Goal: Check status

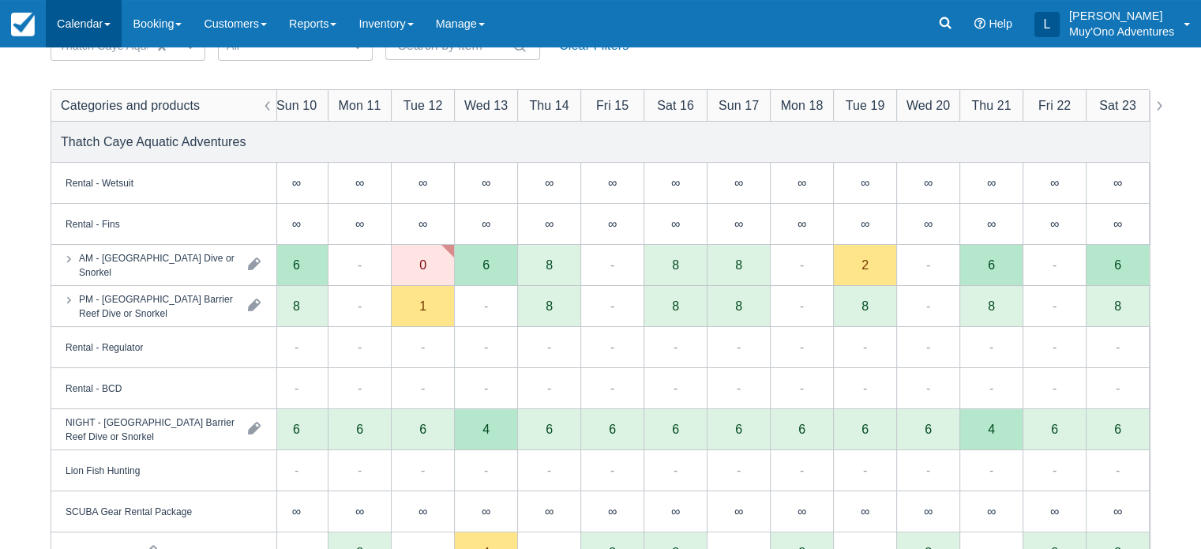
click at [95, 32] on link "Calendar" at bounding box center [84, 23] width 76 height 47
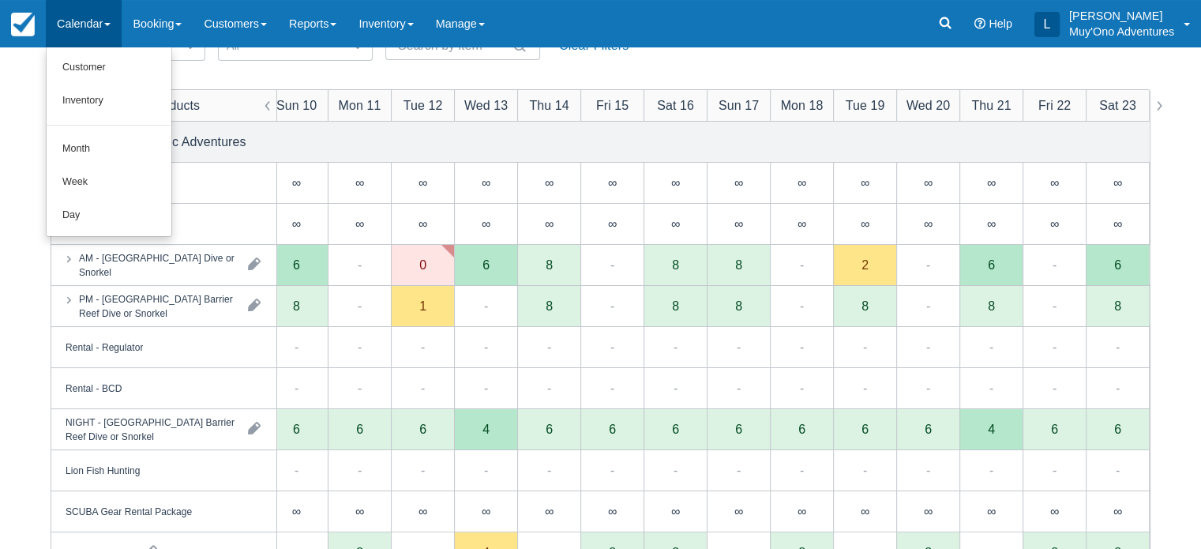
click at [2, 253] on div "Categories Thatch Caye Aquatic Adventures Items All Search Clear Filters Catego…" at bounding box center [600, 408] width 1201 height 804
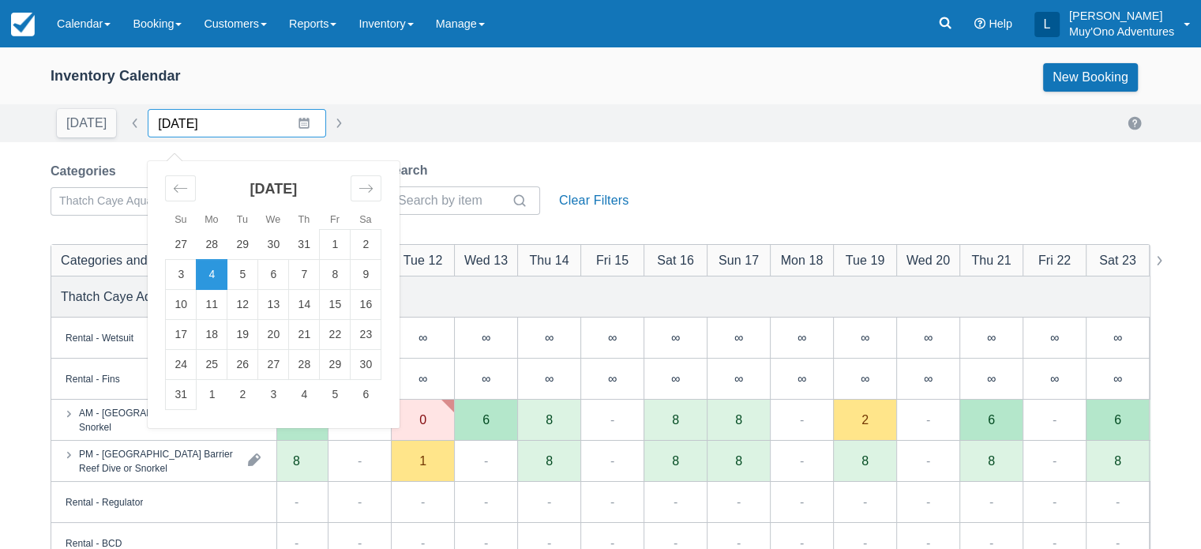
click at [295, 133] on input "08/04/25" at bounding box center [237, 123] width 178 height 28
click at [370, 101] on div "Inventory Calendar New Booking" at bounding box center [600, 80] width 1201 height 47
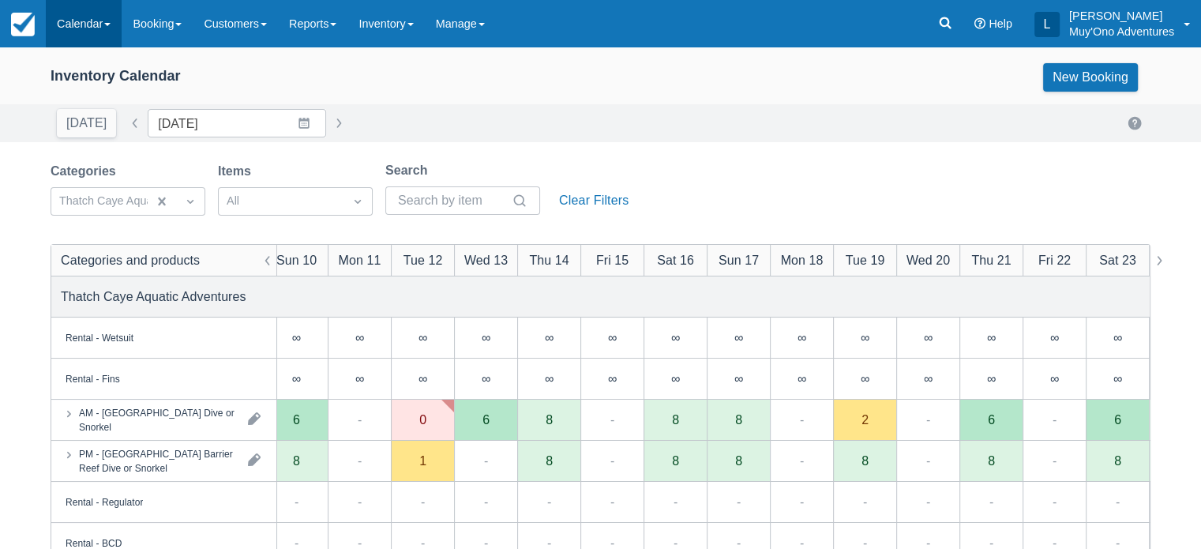
click at [98, 13] on link "Calendar" at bounding box center [84, 23] width 76 height 47
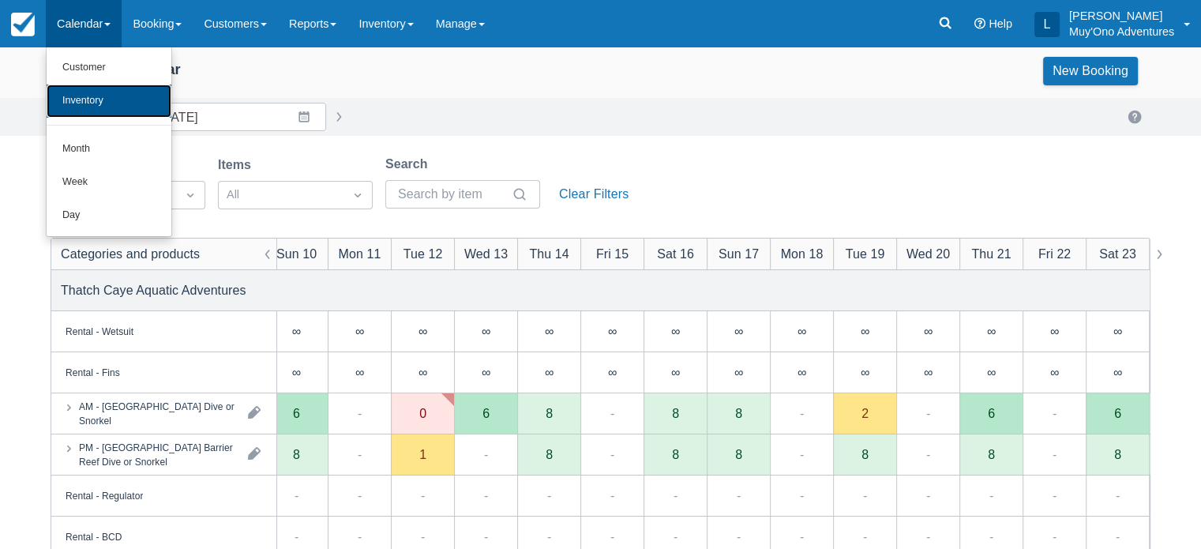
click at [95, 105] on link "Inventory" at bounding box center [109, 101] width 125 height 33
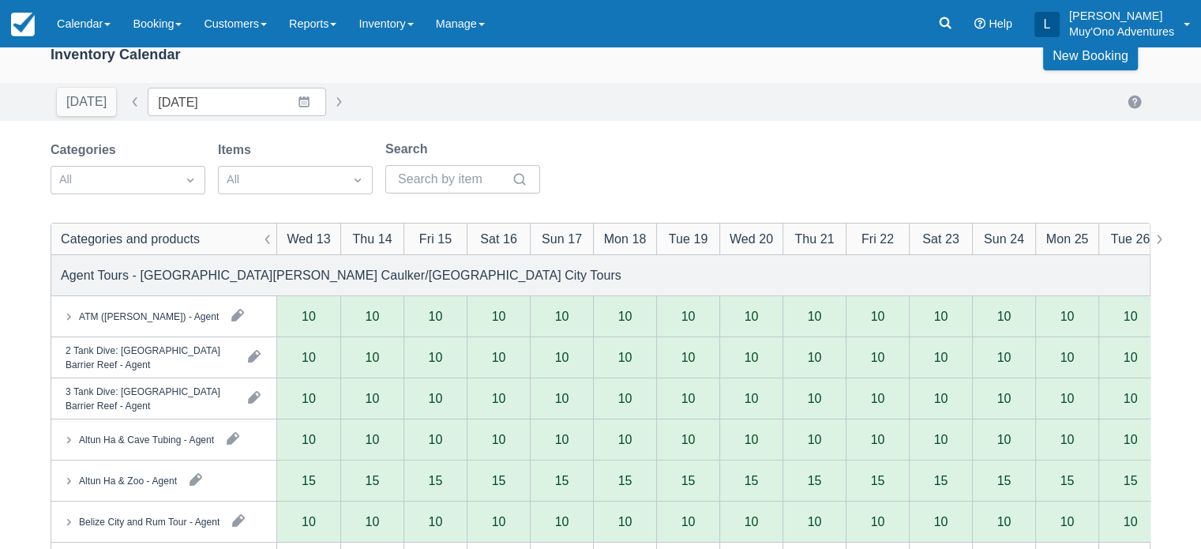
scroll to position [6, 0]
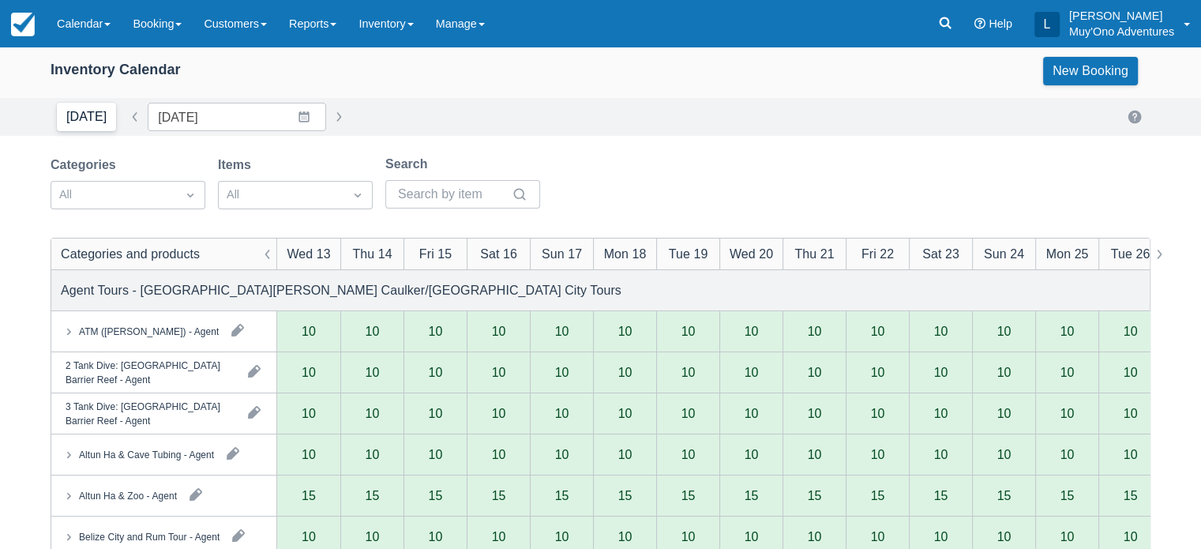
click at [98, 111] on button "[DATE]" at bounding box center [86, 117] width 59 height 28
click at [92, 107] on button "[DATE]" at bounding box center [86, 117] width 59 height 28
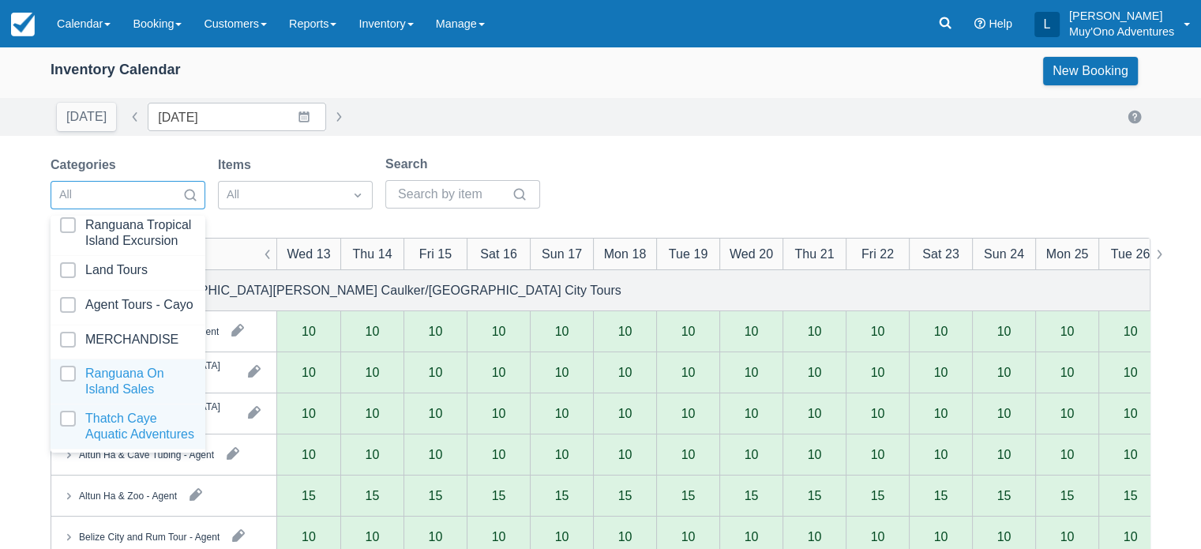
scroll to position [3, 0]
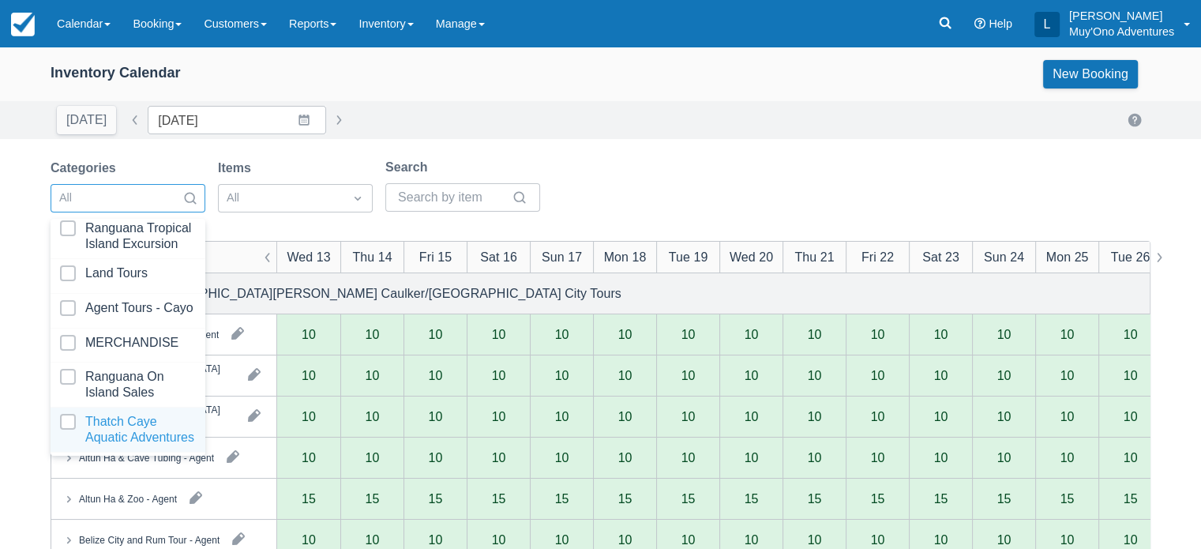
click at [76, 414] on div at bounding box center [128, 430] width 136 height 32
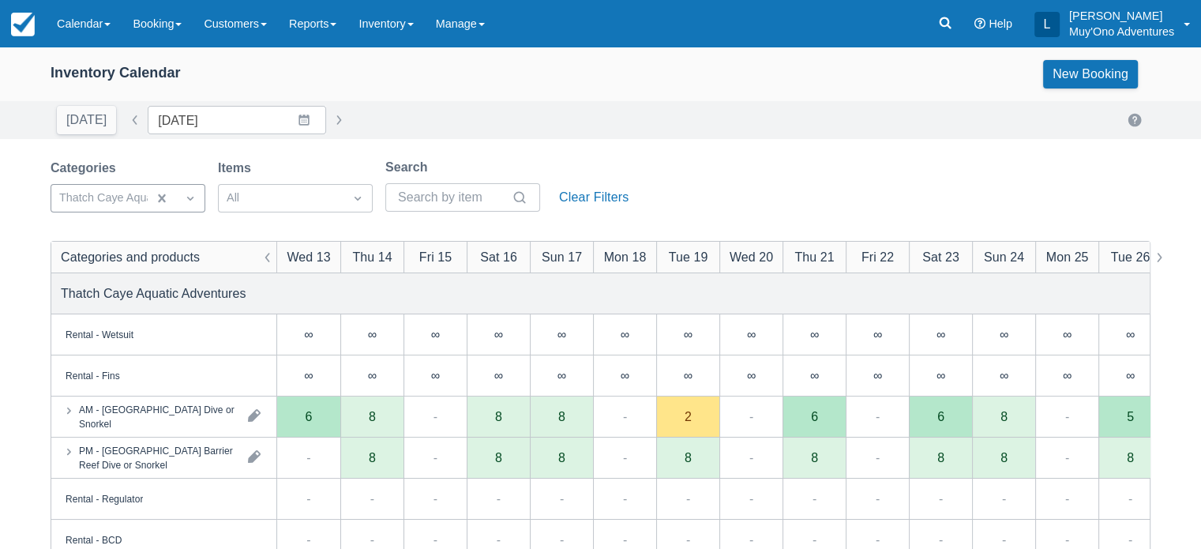
click at [622, 132] on div "[DATE] Date [DATE] Navigate forward to interact with the calendar and select a …" at bounding box center [601, 120] width 1100 height 28
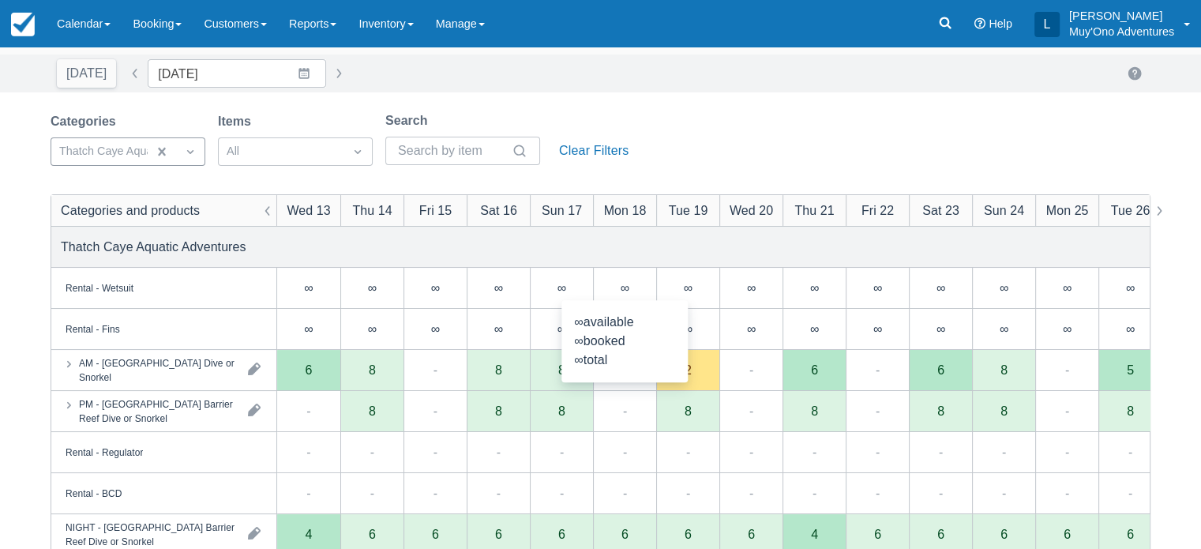
scroll to position [25, 0]
